Goal: Navigation & Orientation: Find specific page/section

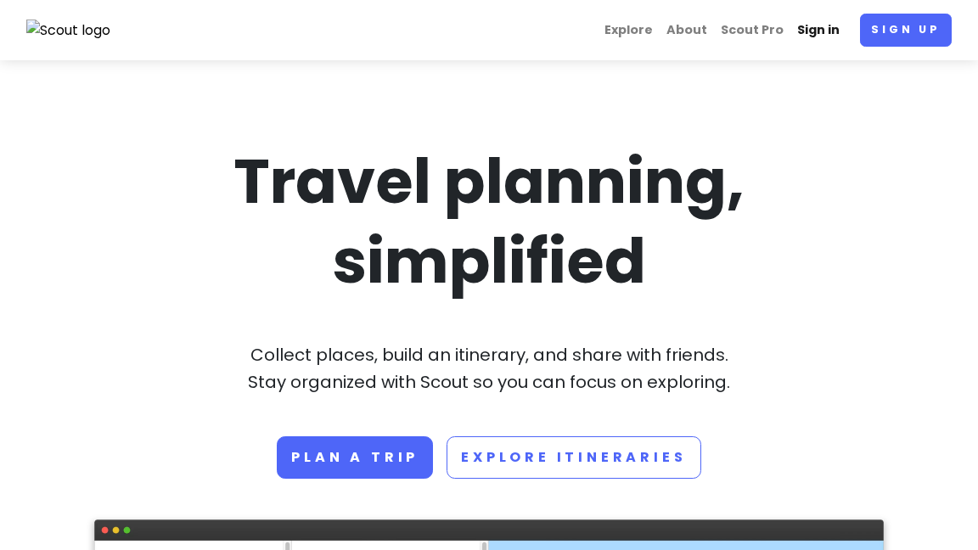
click at [826, 41] on link "Sign in" at bounding box center [818, 30] width 56 height 33
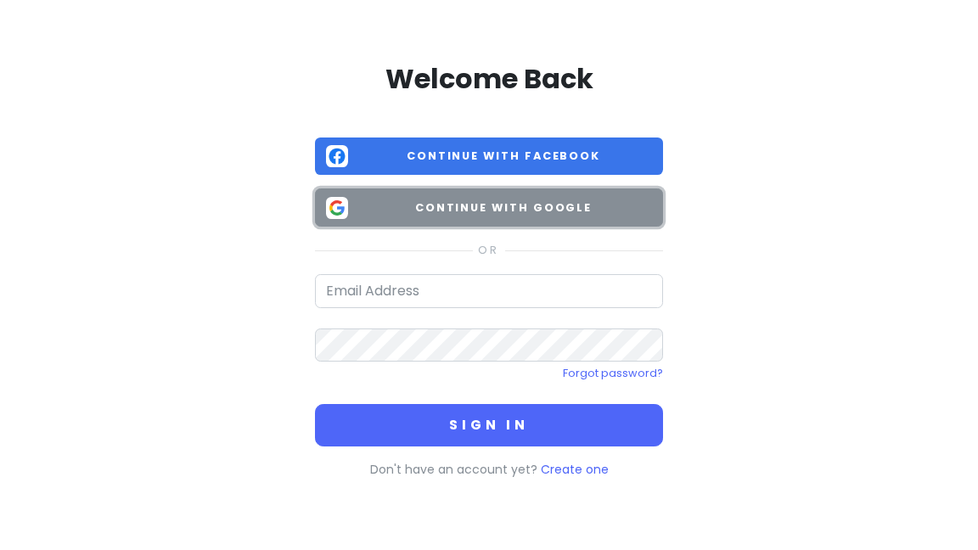
click at [530, 210] on span "Continue with Google" at bounding box center [503, 207] width 297 height 17
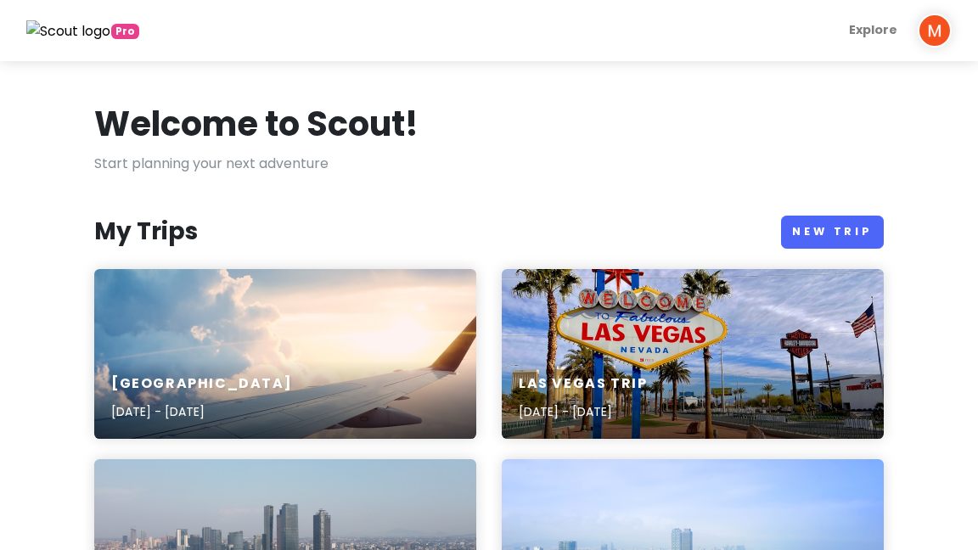
click at [192, 361] on div "[GEOGRAPHIC_DATA] [DATE] - [DATE]" at bounding box center [285, 398] width 382 height 81
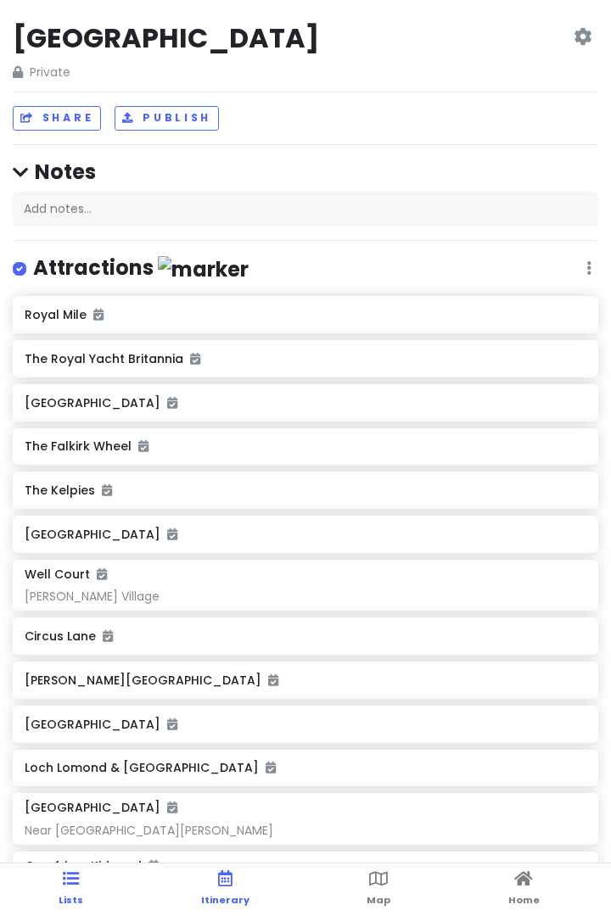
click at [240, 549] on span "Itinerary" at bounding box center [225, 901] width 48 height 14
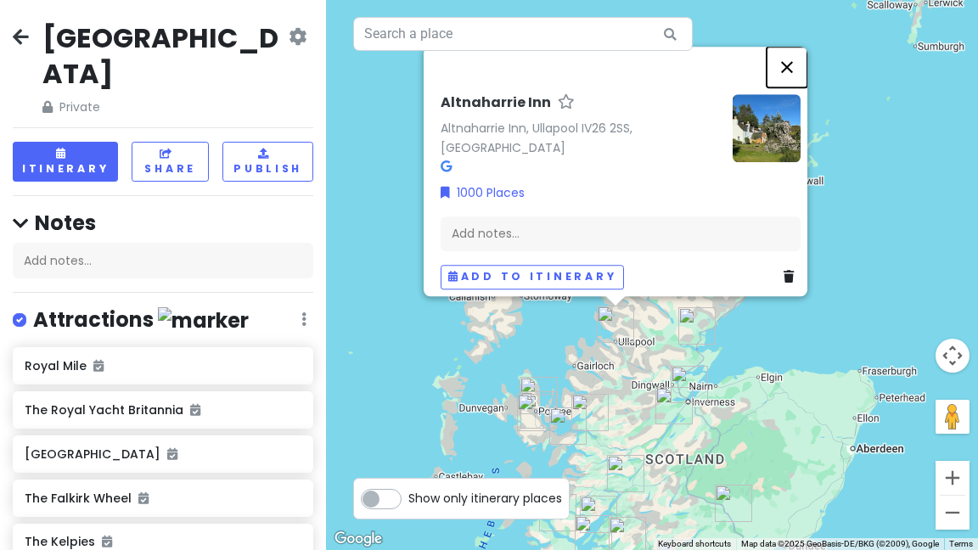
click at [797, 76] on button "Close" at bounding box center [786, 67] width 41 height 41
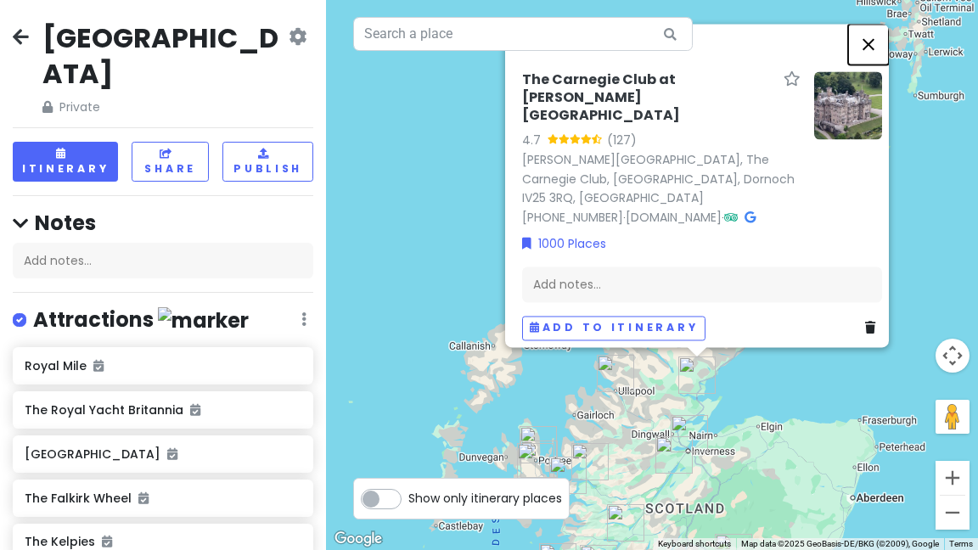
click at [878, 64] on button "Close" at bounding box center [868, 44] width 41 height 41
